Goal: Transaction & Acquisition: Purchase product/service

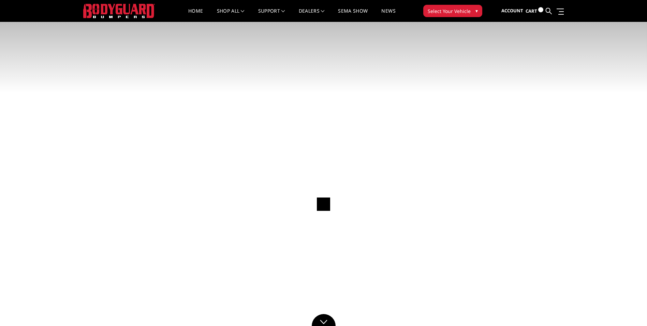
click at [454, 10] on span "Select Your Vehicle" at bounding box center [449, 11] width 43 height 7
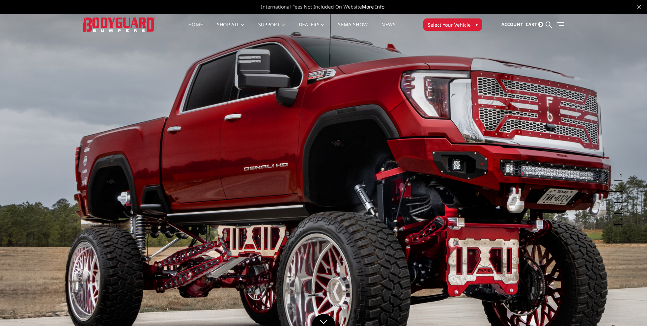
click at [476, 24] on span "▾" at bounding box center [477, 24] width 2 height 7
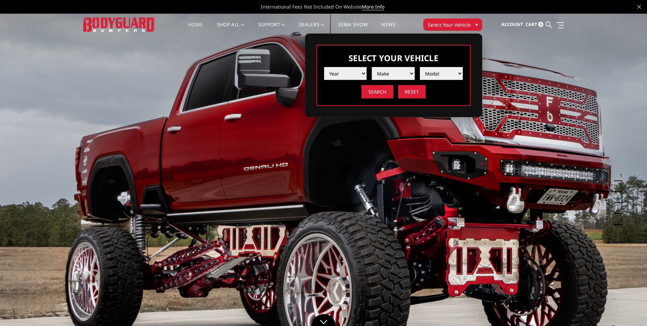
click at [336, 73] on select "Year [DATE] 2024 2023 2022 2021 2020 2019 2018 2017 2016 2015 2014 2013 2012 20…" at bounding box center [345, 73] width 43 height 13
select select "yr_2025"
click at [324, 67] on select "Year [DATE] 2024 2023 2022 2021 2020 2019 2018 2017 2016 2015 2014 2013 2012 20…" at bounding box center [345, 73] width 43 height 13
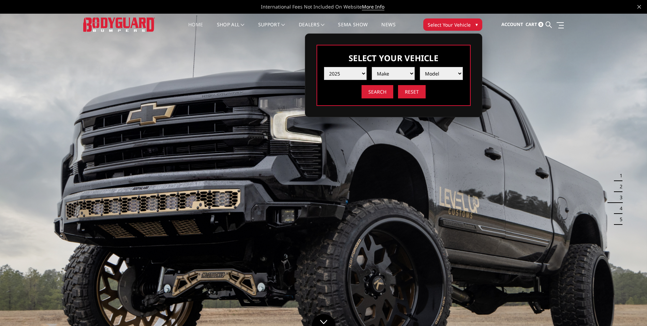
click at [383, 77] on select "Make Chevrolet Ford GMC Ram Toyota" at bounding box center [393, 73] width 43 height 13
click at [372, 67] on select "Make Chevrolet Ford GMC Ram Toyota" at bounding box center [393, 73] width 43 height 13
click at [441, 75] on select "Model Silverado 1500 Silverado 2500 / 3500 Silverado 4500 / 5500 / 6500" at bounding box center [441, 73] width 43 height 13
click at [395, 76] on select "Make Chevrolet Ford GMC Ram Toyota" at bounding box center [393, 73] width 43 height 13
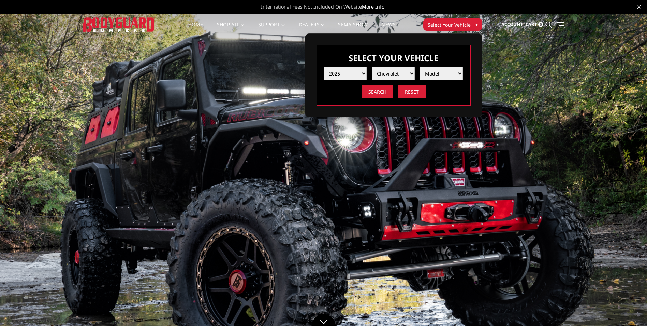
select select "mk_ford"
click at [372, 67] on select "Make Chevrolet Ford GMC Ram Toyota" at bounding box center [393, 73] width 43 height 13
click at [448, 75] on select "Model F150 F150 Raptor F250 / F350 F450 F550" at bounding box center [441, 73] width 43 height 13
select select "md_f250-f350"
click at [420, 67] on select "Model F150 F150 Raptor F250 / F350 F450 F550" at bounding box center [441, 73] width 43 height 13
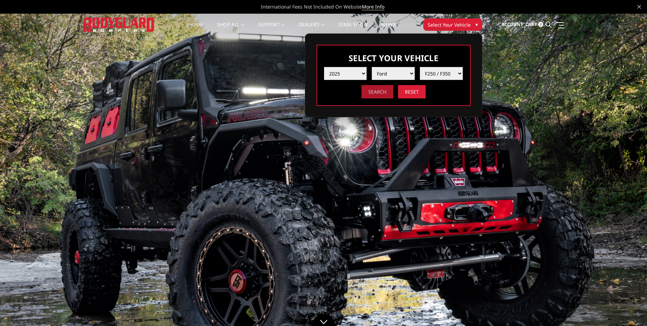
click at [381, 95] on input "Search" at bounding box center [378, 91] width 32 height 13
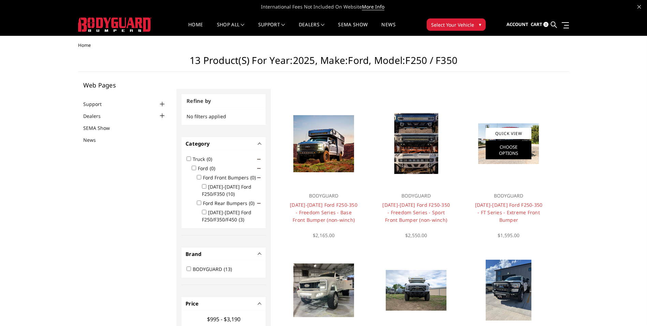
click at [490, 159] on link "Choose Options" at bounding box center [509, 150] width 46 height 18
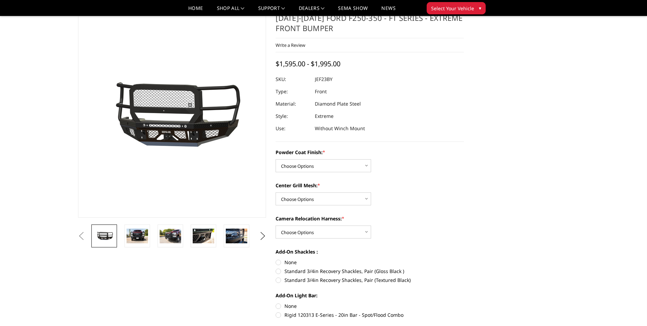
scroll to position [34, 0]
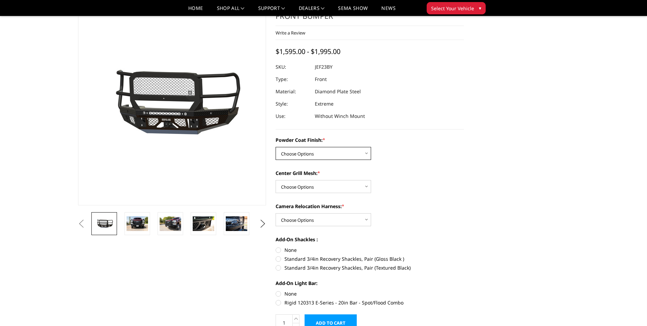
click at [369, 153] on select "Choose Options Bare Metal Gloss Black Powder Coat Textured Black Powder Coat" at bounding box center [324, 153] width 96 height 13
select select "3264"
click at [276, 147] on select "Choose Options Bare Metal Gloss Black Powder Coat Textured Black Powder Coat" at bounding box center [324, 153] width 96 height 13
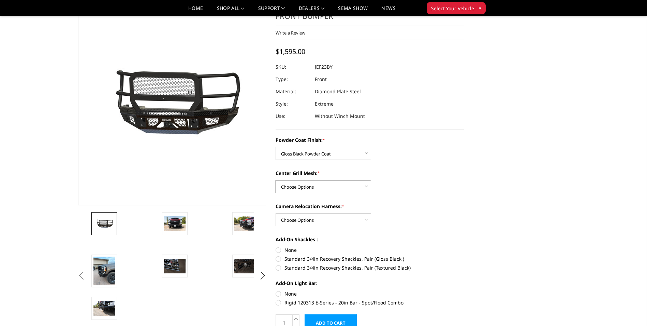
click at [343, 185] on select "Choose Options WITH Expanded Metal in Center Grill WITHOUT Expanded Metal in Ce…" at bounding box center [324, 186] width 96 height 13
select select "3267"
click at [276, 180] on select "Choose Options WITH Expanded Metal in Center Grill WITHOUT Expanded Metal in Ce…" at bounding box center [324, 186] width 96 height 13
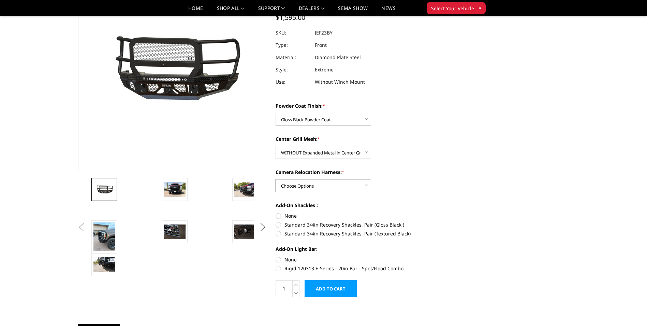
click at [341, 188] on select "Choose Options WITH Camera Relocation Harness WITHOUT Camera Relocation Harness" at bounding box center [324, 185] width 96 height 13
select select "3268"
click at [276, 179] on select "Choose Options WITH Camera Relocation Harness WITHOUT Camera Relocation Harness" at bounding box center [324, 185] width 96 height 13
click at [277, 225] on label "Standard 3/4in Recovery Shackles, Pair (Gloss Black )" at bounding box center [370, 224] width 188 height 7
click at [464, 212] on input "Standard 3/4in Recovery Shackles, Pair (Gloss Black )" at bounding box center [464, 212] width 0 height 0
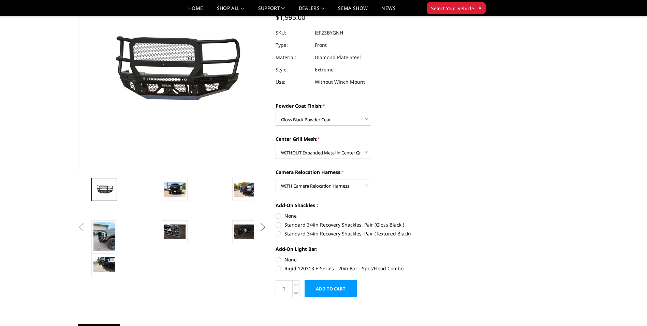
radio input "true"
click at [279, 260] on label "None" at bounding box center [370, 259] width 188 height 7
click at [276, 256] on input "None" at bounding box center [276, 256] width 0 height 0
radio input "true"
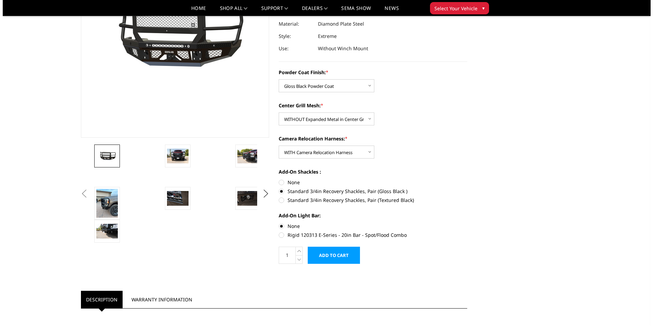
scroll to position [102, 0]
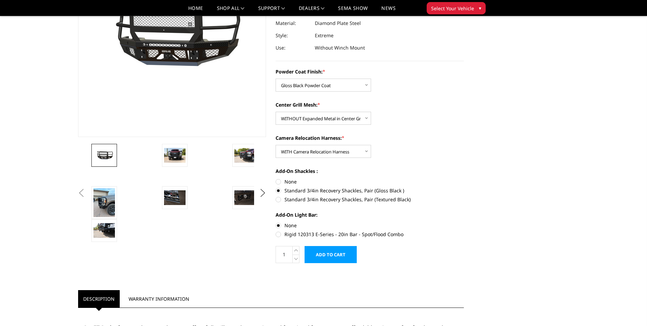
click at [325, 255] on input "Add to Cart" at bounding box center [331, 254] width 52 height 17
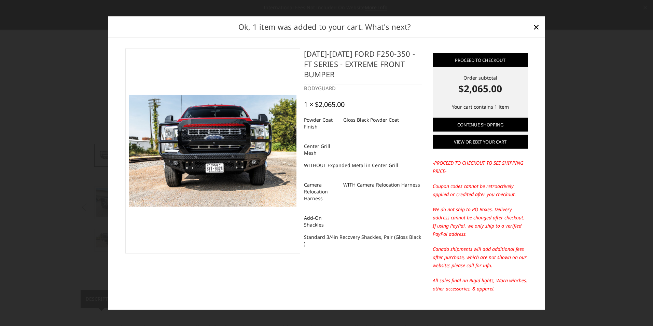
click at [495, 145] on link "View or edit your cart" at bounding box center [479, 142] width 95 height 14
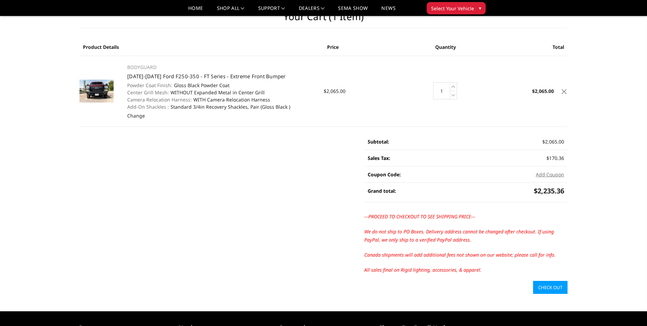
scroll to position [34, 0]
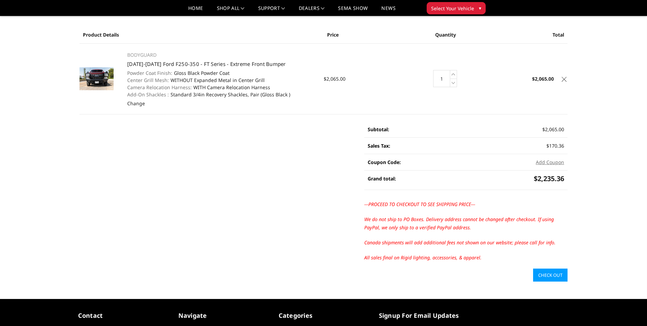
click at [564, 80] on icon at bounding box center [564, 79] width 5 height 5
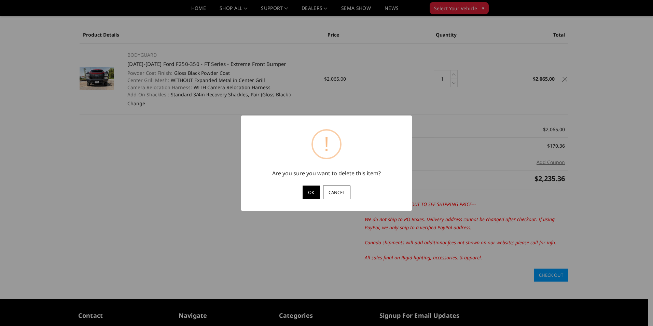
click at [310, 194] on button "OK" at bounding box center [310, 192] width 17 height 14
